Goal: Contribute content

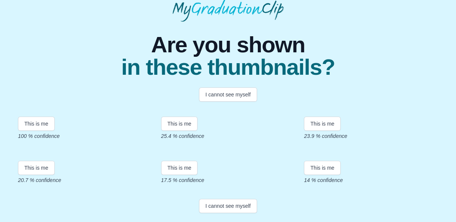
scroll to position [75, 0]
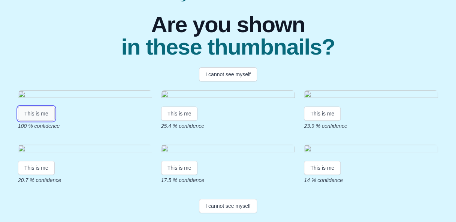
click at [37, 121] on button "This is me" at bounding box center [36, 114] width 37 height 14
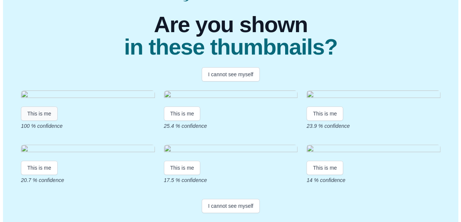
scroll to position [0, 0]
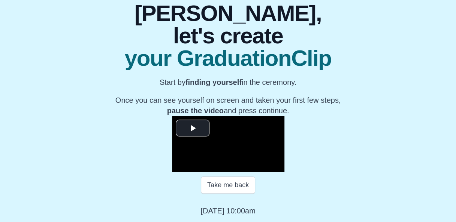
scroll to position [136, 0]
click at [405, 186] on div "**********" at bounding box center [228, 103] width 444 height 226
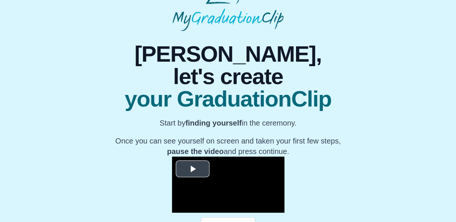
scroll to position [0, 0]
